Goal: Register for event/course

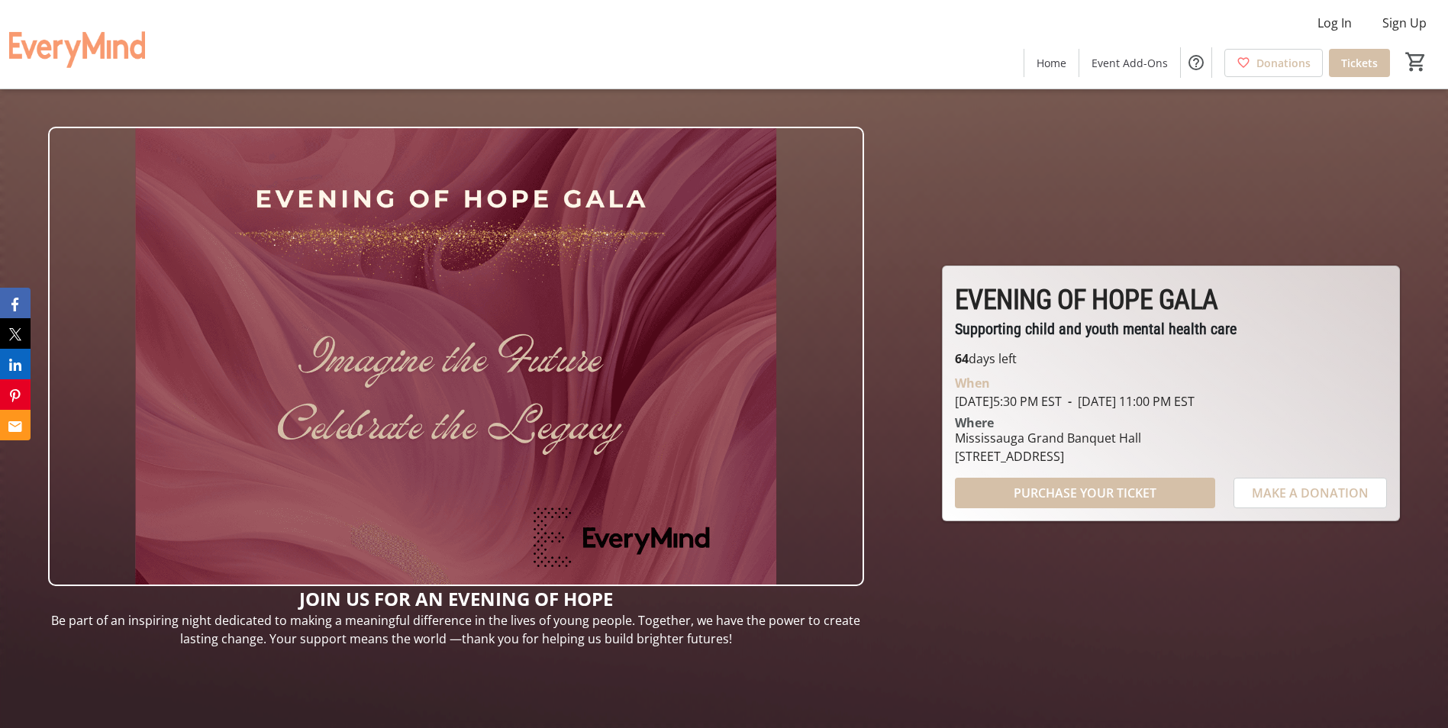
drag, startPoint x: 1209, startPoint y: 459, endPoint x: 953, endPoint y: 460, distance: 256.5
click at [953, 460] on div "[GEOGRAPHIC_DATA] [STREET_ADDRESS]" at bounding box center [1171, 447] width 450 height 37
copy div "[STREET_ADDRESS]"
drag, startPoint x: 1134, startPoint y: 431, endPoint x: 944, endPoint y: 436, distance: 190.2
click at [944, 436] on div "EVENING OF HOPE GALA Supporting child and youth mental health care EVENING OF H…" at bounding box center [1171, 393] width 457 height 254
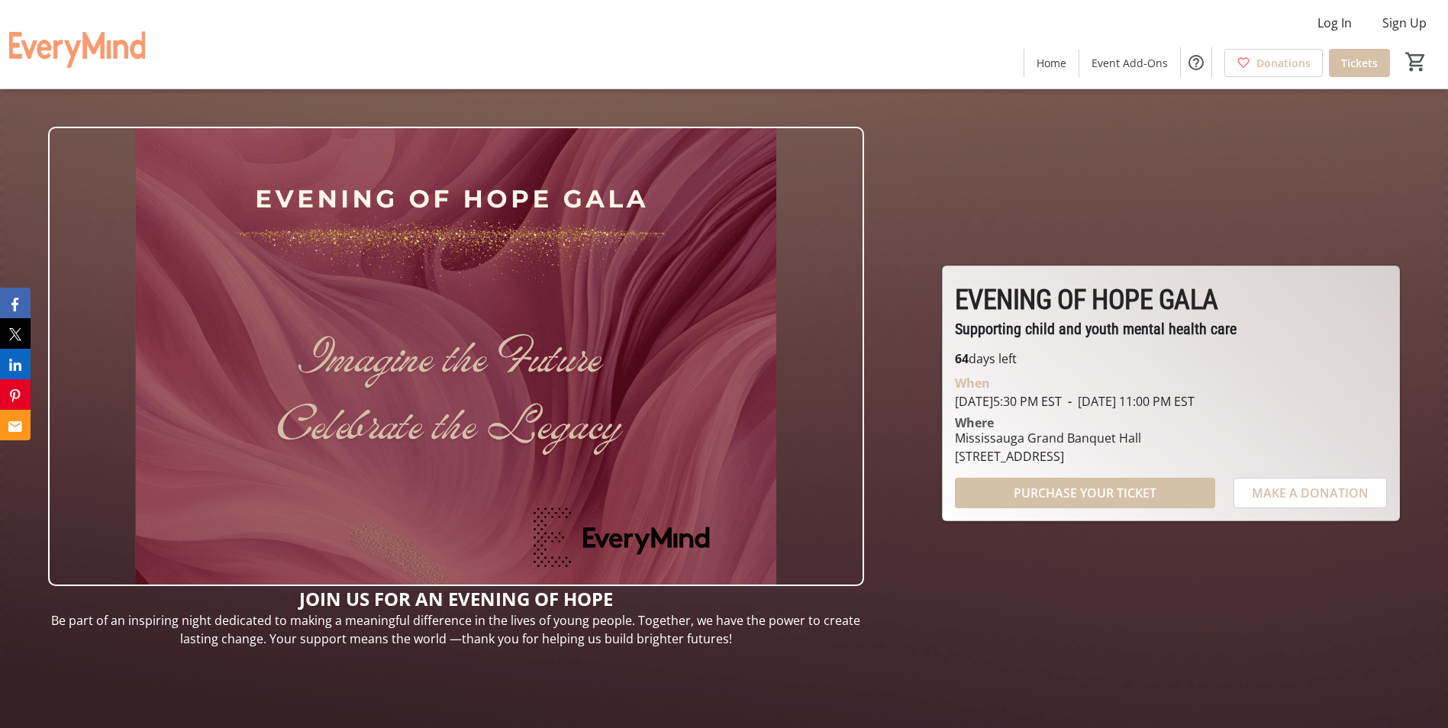
drag, startPoint x: 944, startPoint y: 436, endPoint x: 1150, endPoint y: 437, distance: 205.4
click at [1141, 437] on div "Mississauga Grand Banquet Hall" at bounding box center [1048, 438] width 186 height 18
drag, startPoint x: 1150, startPoint y: 437, endPoint x: 957, endPoint y: 433, distance: 192.4
click at [957, 433] on div "Mississauga Grand Banquet Hall" at bounding box center [1048, 438] width 186 height 18
copy div "Mississauga Grand Banquet Hall"
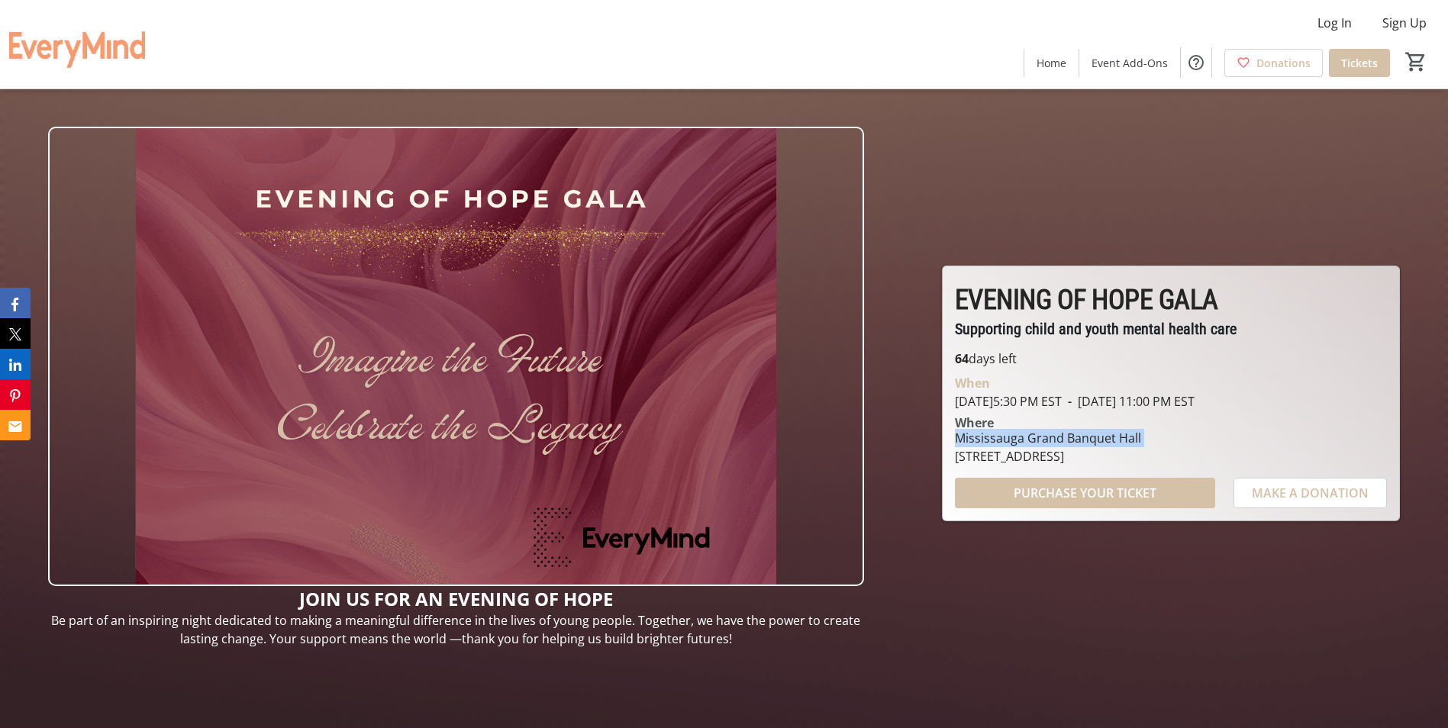
click at [1125, 503] on span at bounding box center [1085, 493] width 260 height 37
drag, startPoint x: 340, startPoint y: 92, endPoint x: 331, endPoint y: 49, distance: 44.6
click at [340, 90] on div at bounding box center [724, 364] width 1448 height 728
drag, startPoint x: 743, startPoint y: 638, endPoint x: 58, endPoint y: 621, distance: 685.0
click at [58, 621] on p "Be part of an inspiring night dedicated to making a meaningful difference in th…" at bounding box center [456, 629] width 816 height 37
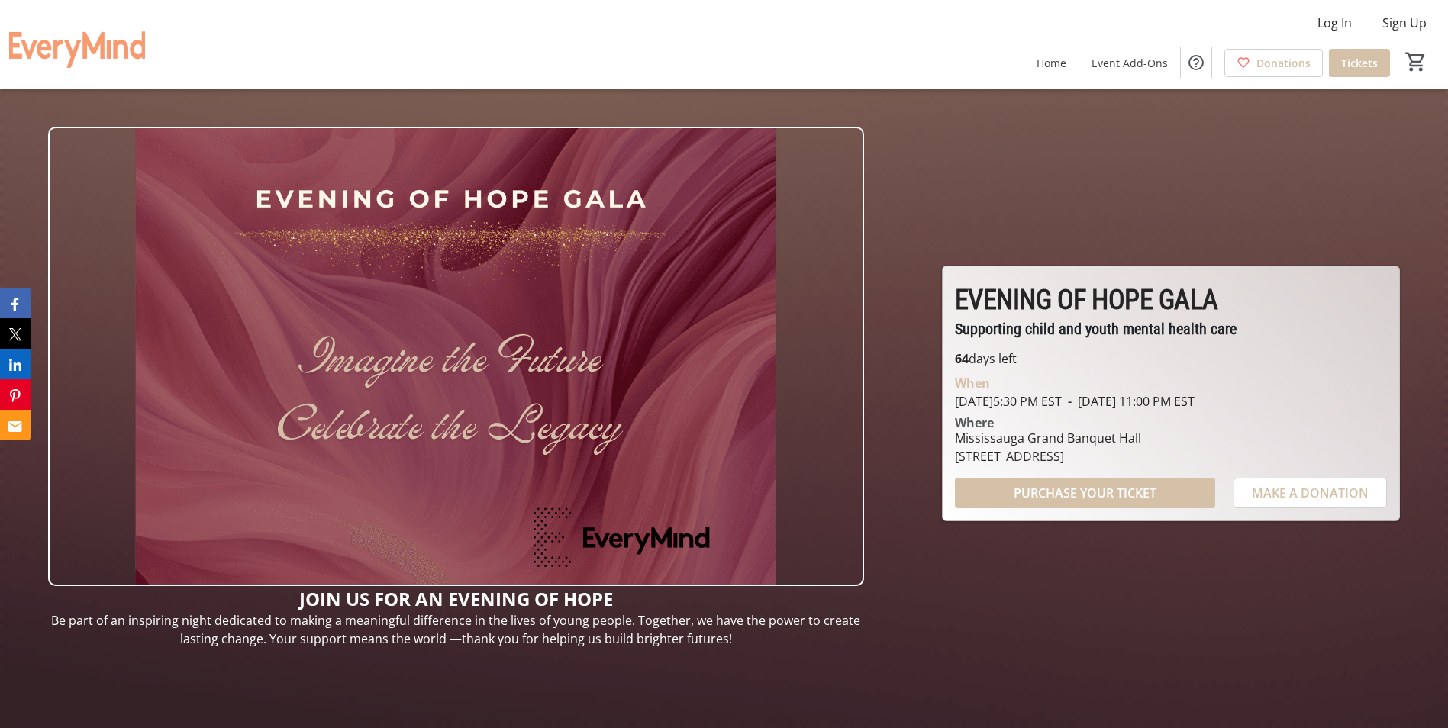
copy span "Be part of an inspiring night dedicated to making a meaningful difference in th…"
